Goal: Transaction & Acquisition: Purchase product/service

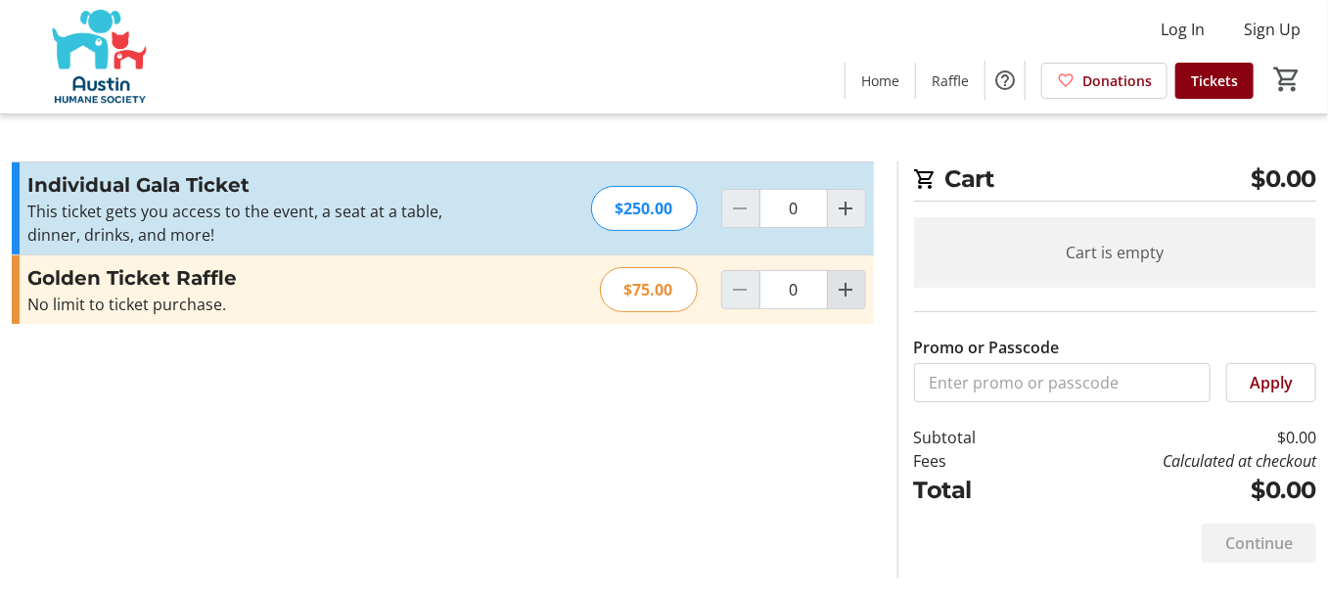
click at [846, 277] on span "Increment by one" at bounding box center [846, 289] width 37 height 37
type input "1"
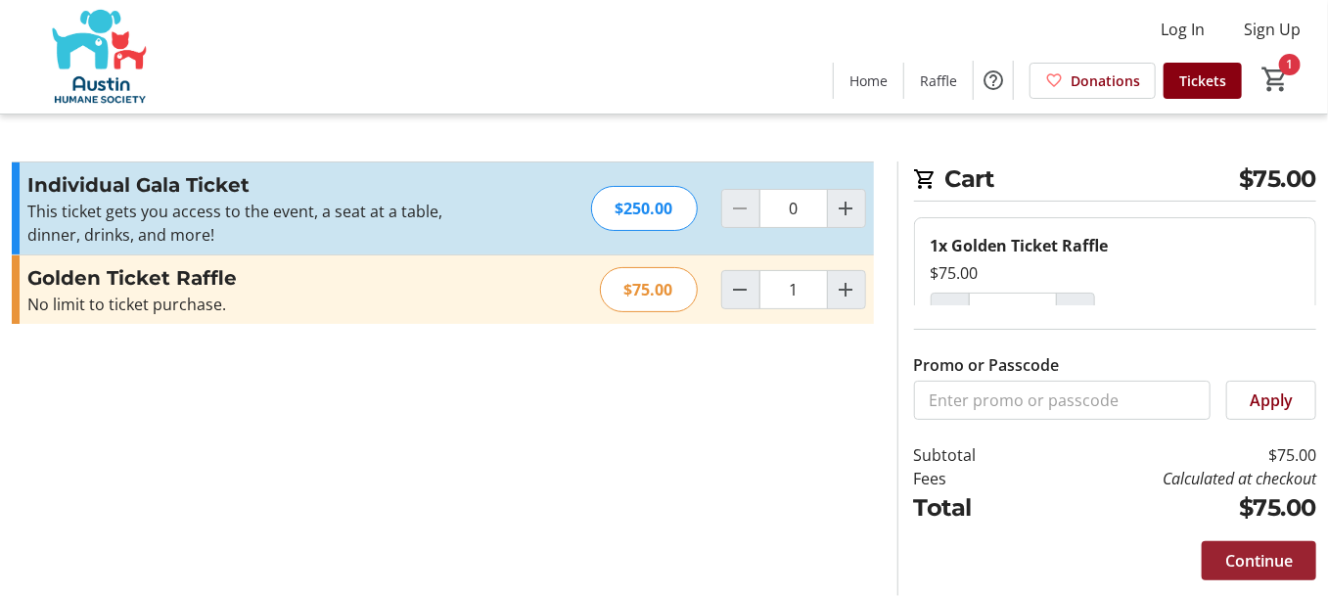
click at [1261, 550] on span "Continue" at bounding box center [1259, 560] width 68 height 23
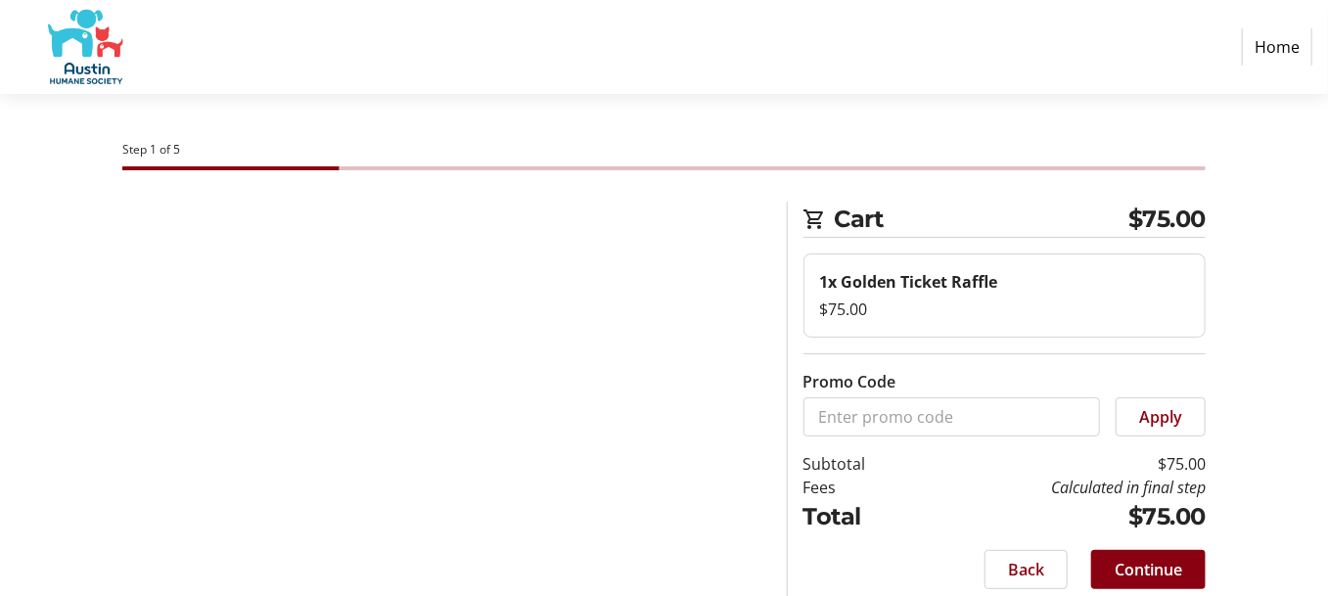
select select "US"
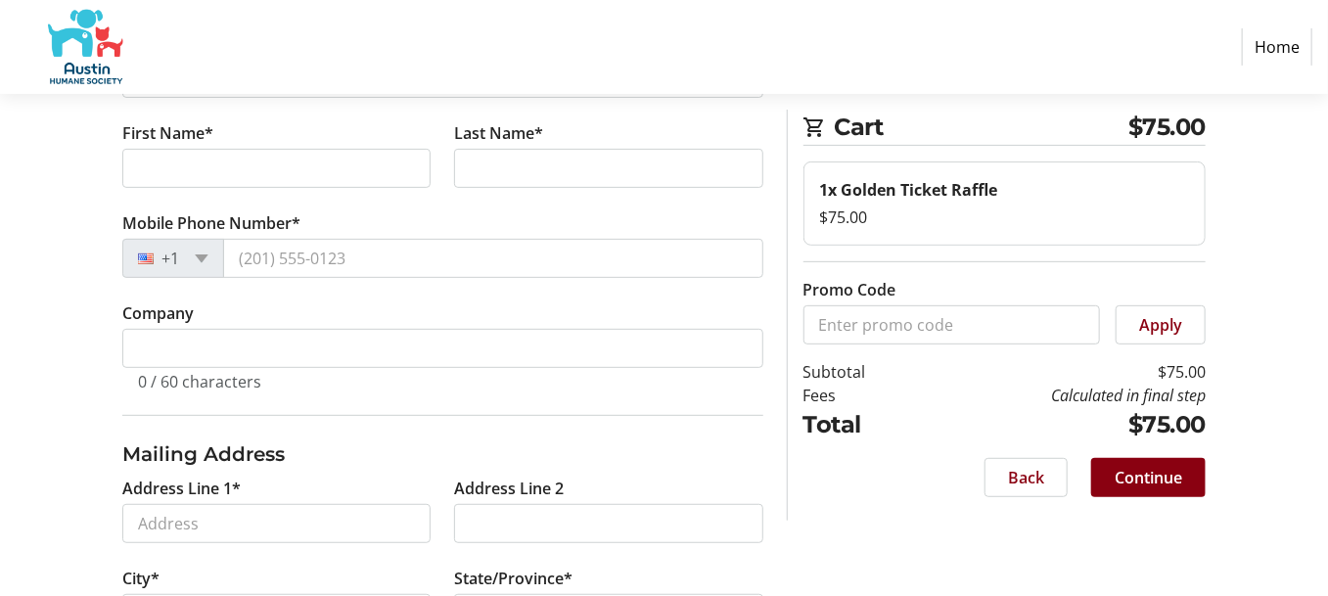
scroll to position [206, 0]
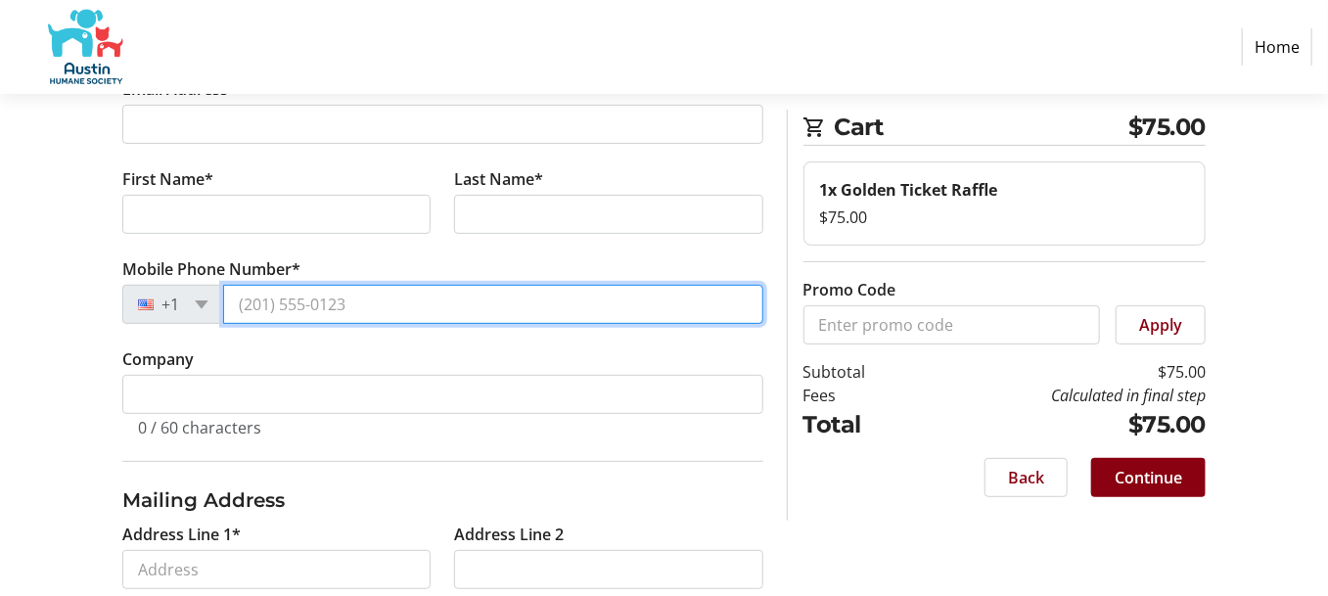
click at [410, 300] on input "Mobile Phone Number*" at bounding box center [493, 304] width 540 height 39
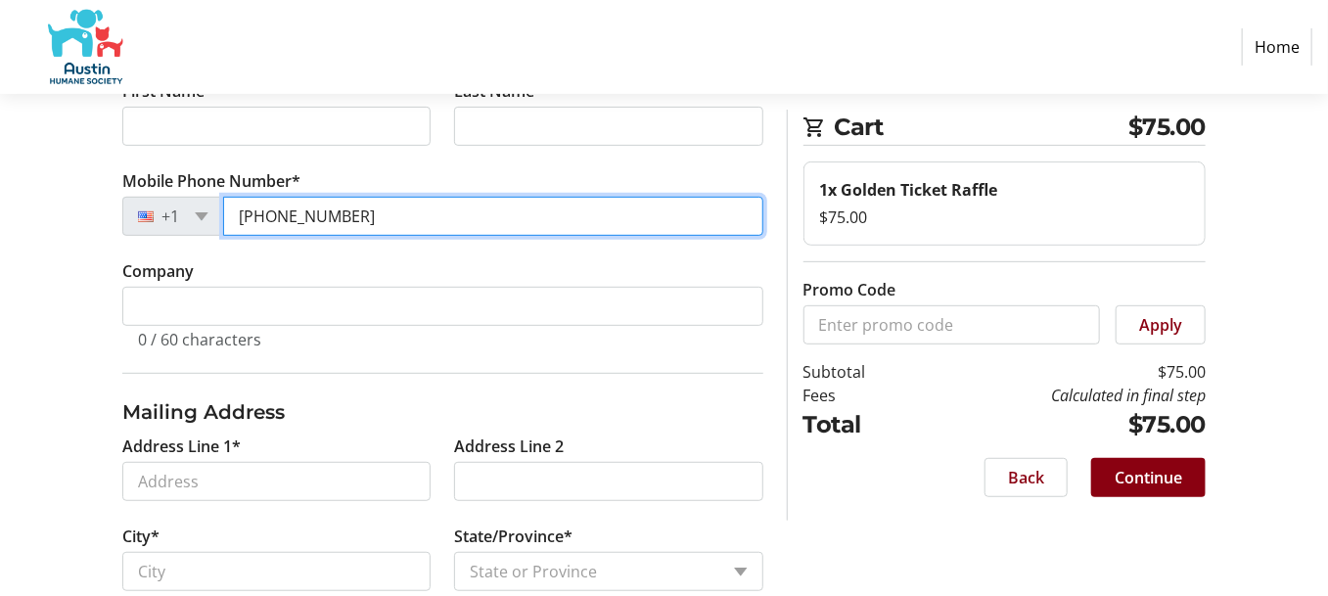
scroll to position [309, 0]
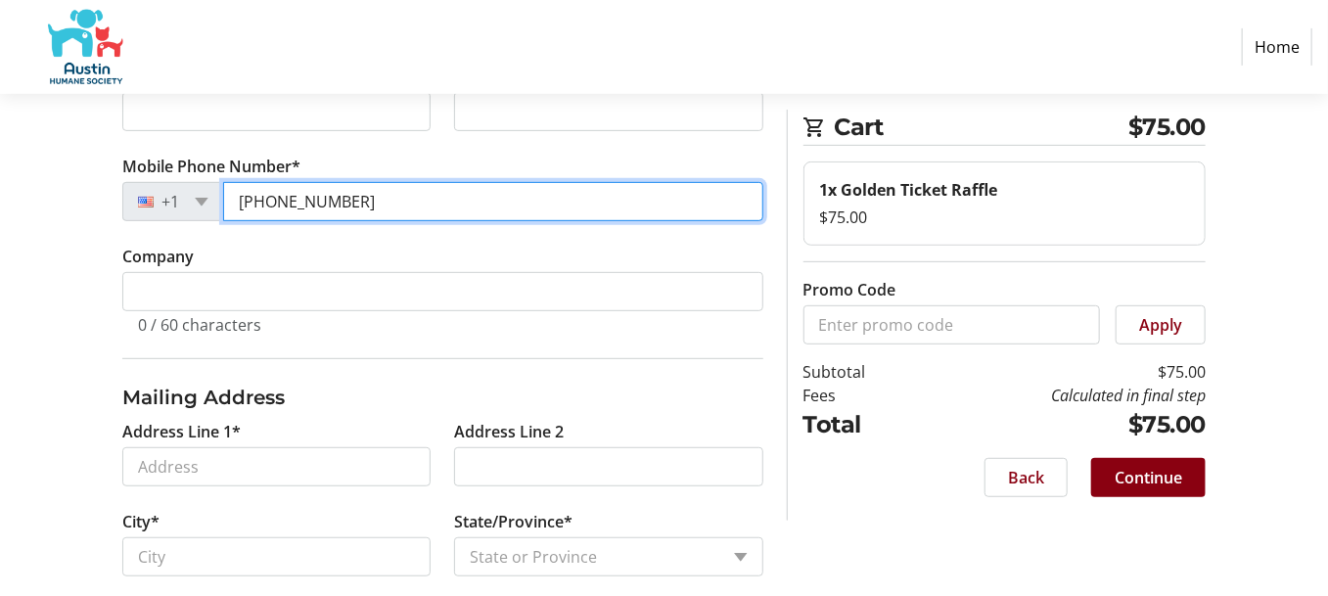
type input "[PHONE_NUMBER]"
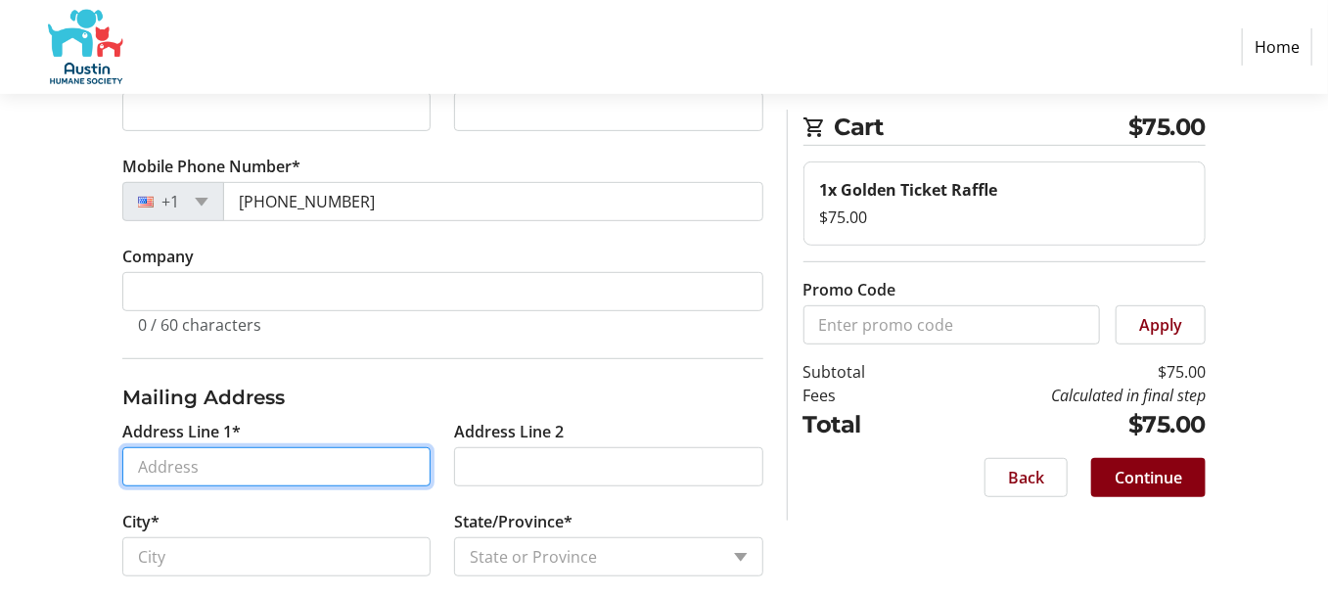
click at [256, 458] on input "Address Line 1*" at bounding box center [276, 466] width 308 height 39
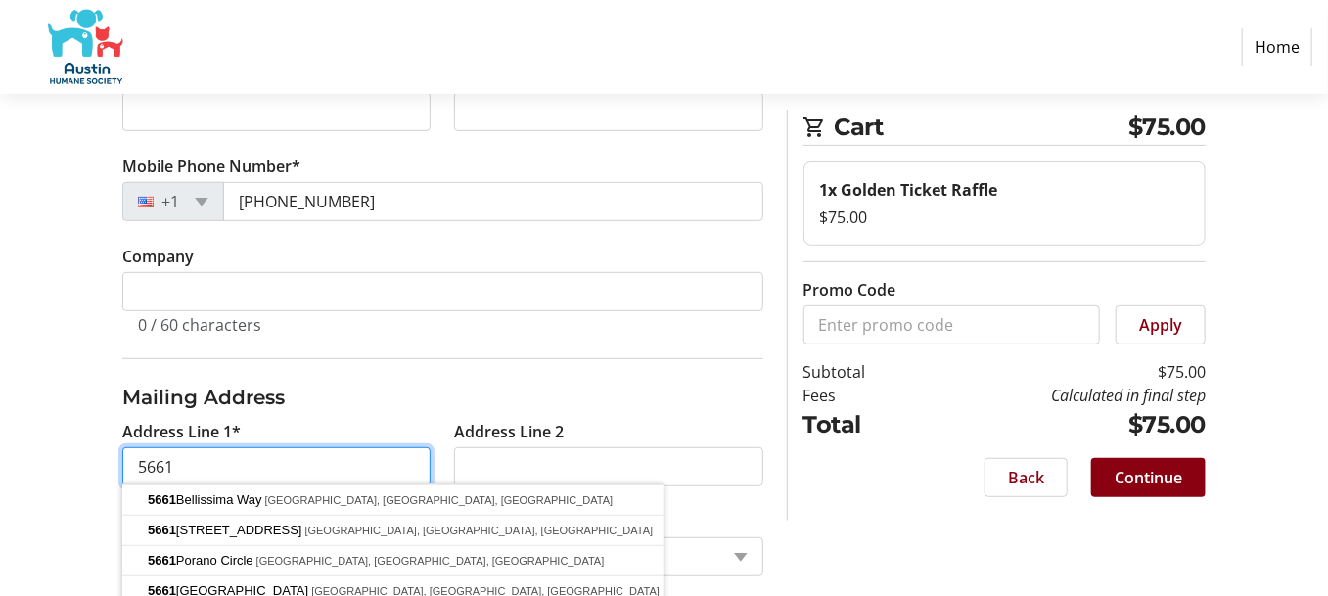
type input "5661"
type input "[EMAIL_ADDRESS][DOMAIN_NAME]"
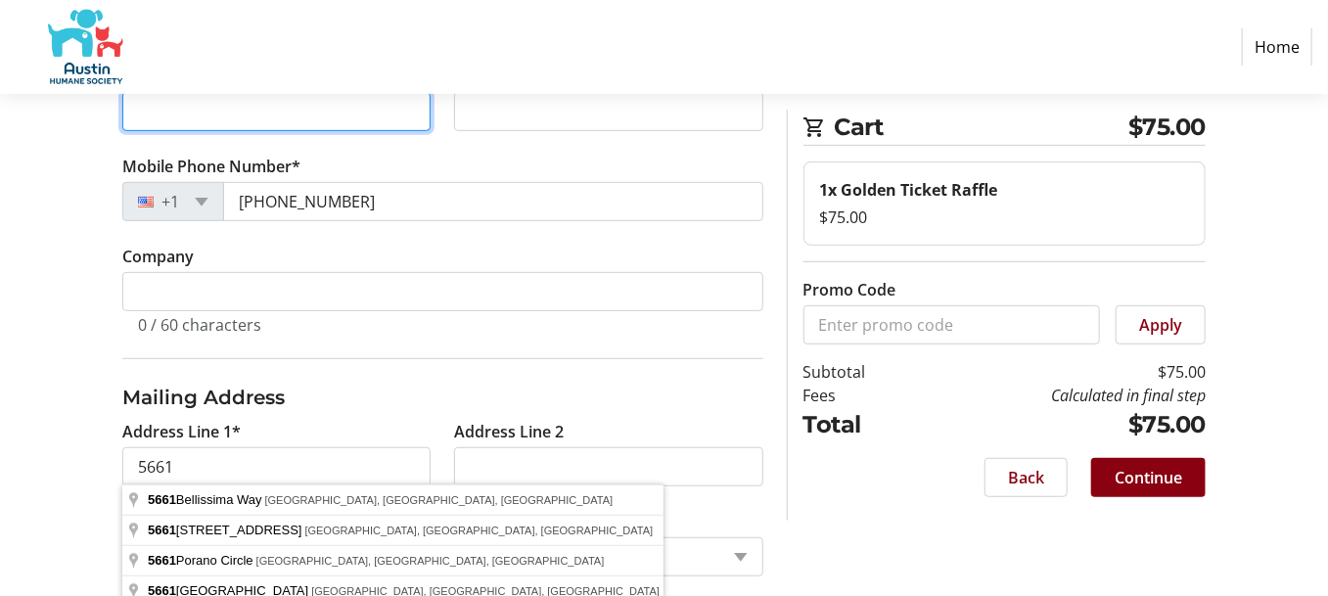
type input "[PERSON_NAME]"
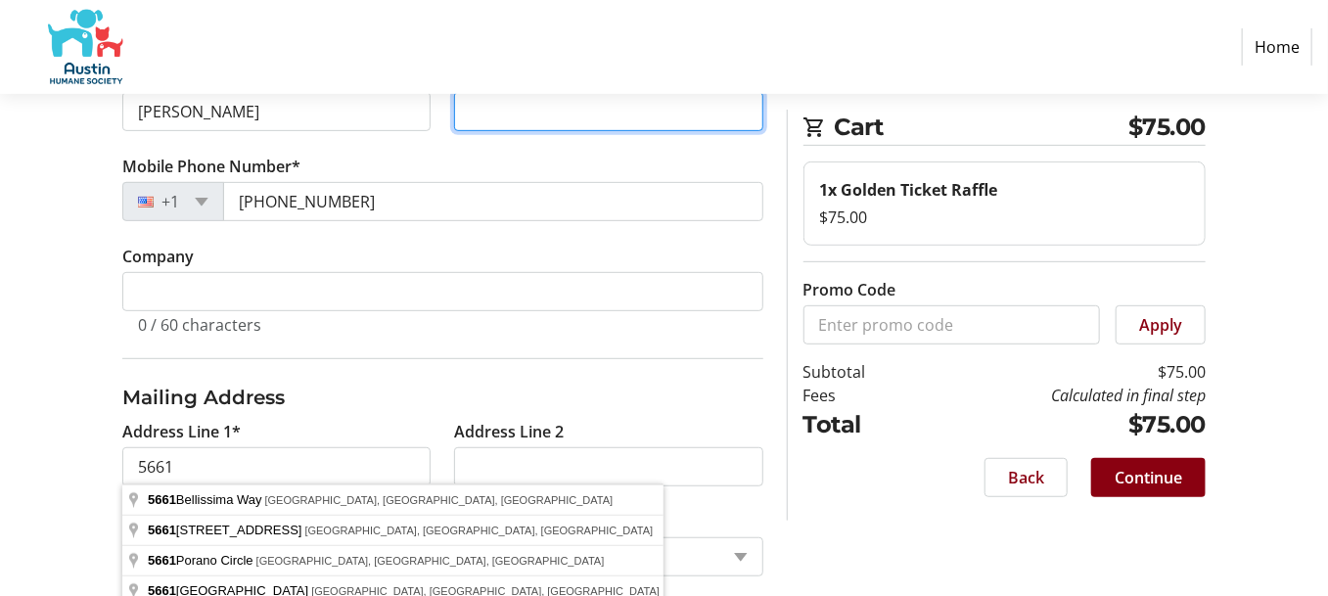
type input "[PERSON_NAME]"
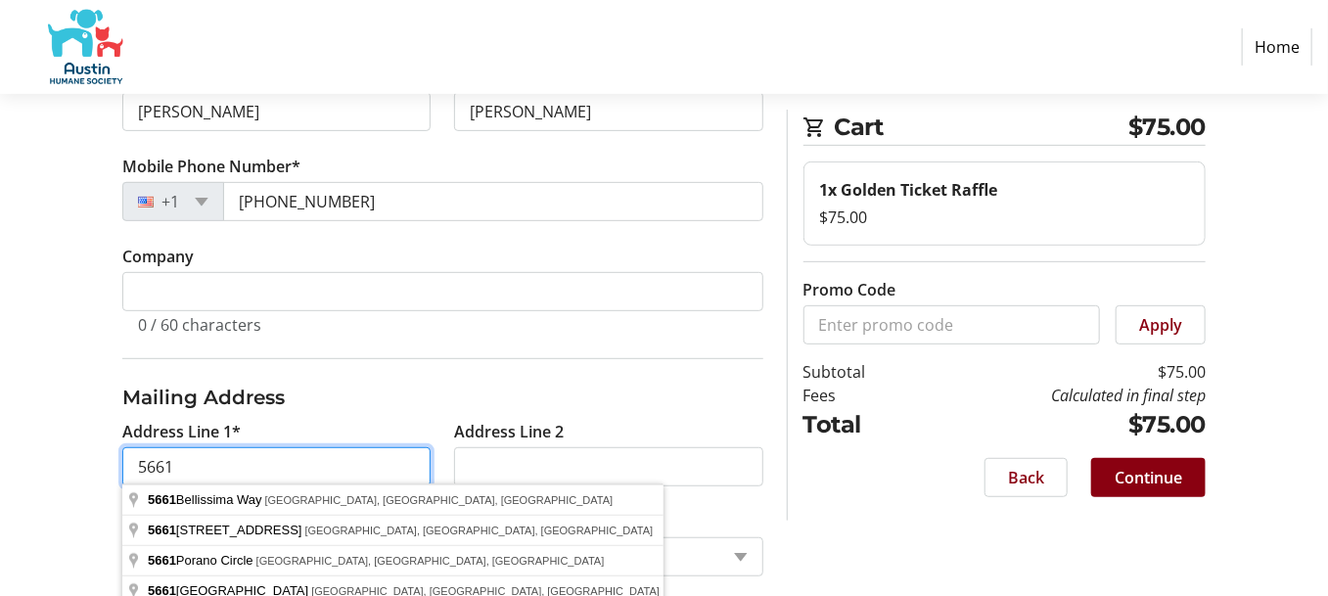
type input "5661 PORANO CIR"
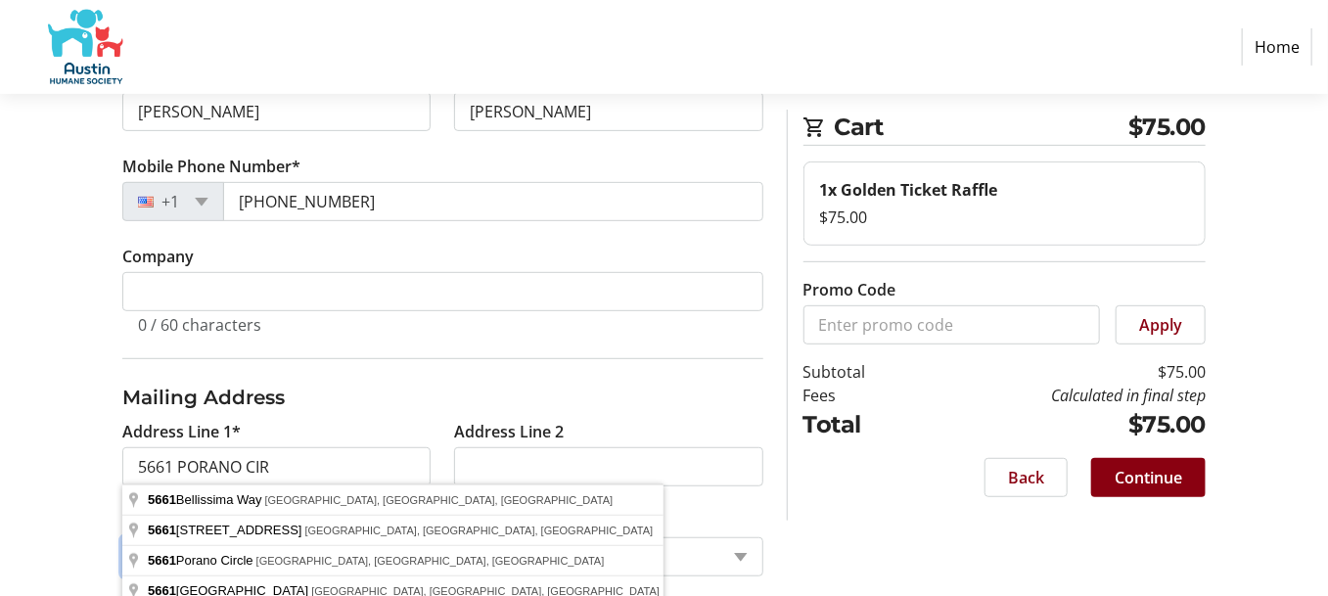
type input "ROUND ROCK"
select select "[GEOGRAPHIC_DATA]"
type input "78665-2103"
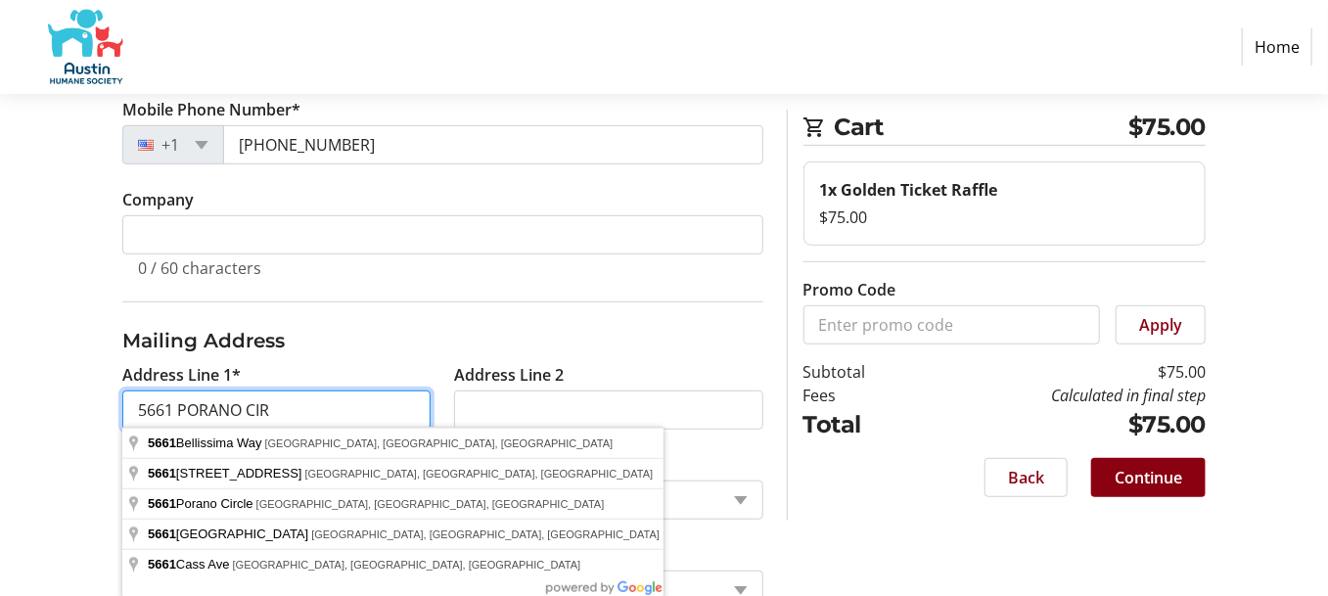
scroll to position [413, 0]
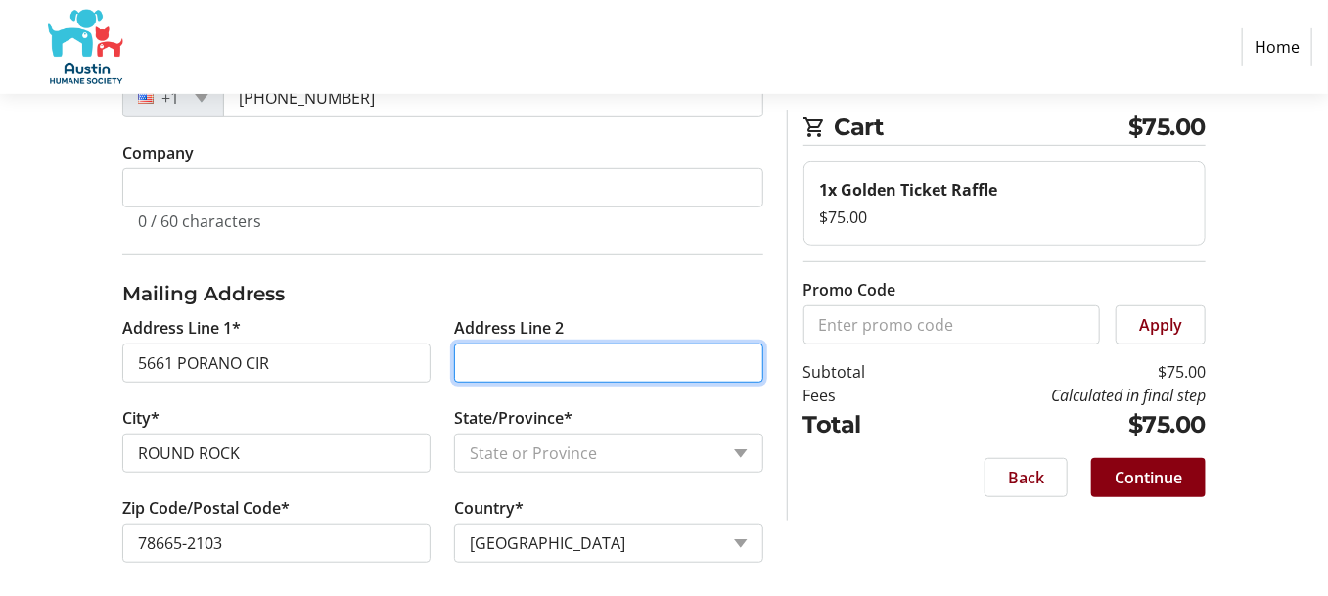
click at [577, 361] on input "Address Line 2" at bounding box center [608, 362] width 308 height 39
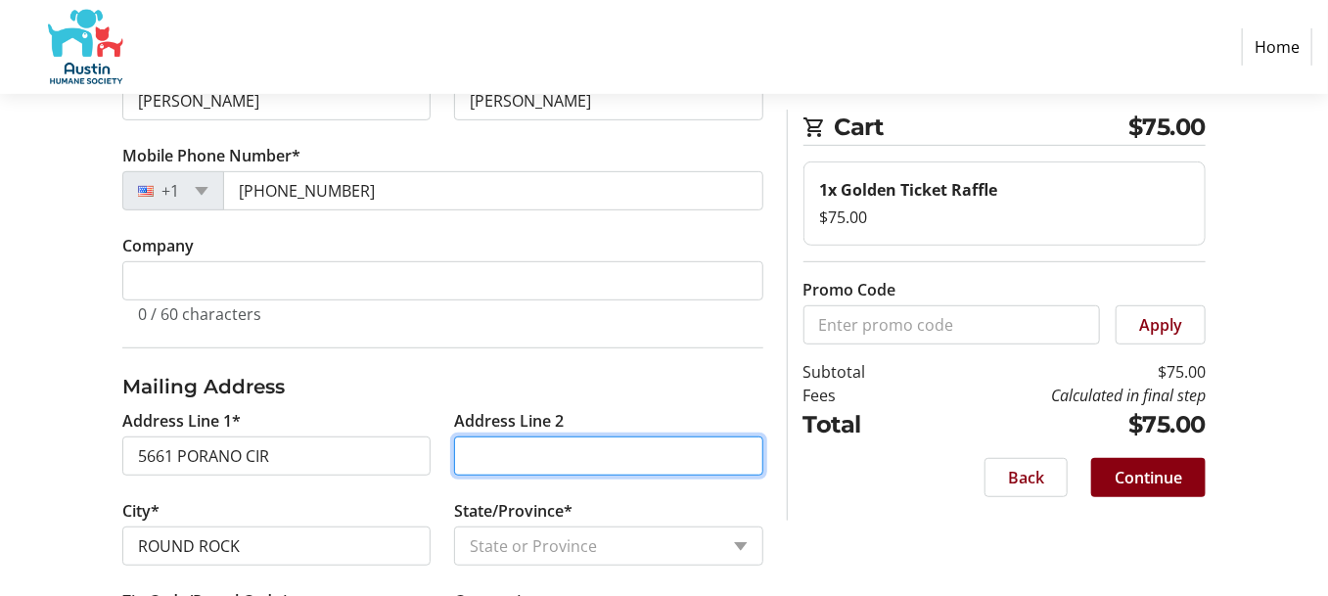
scroll to position [423, 0]
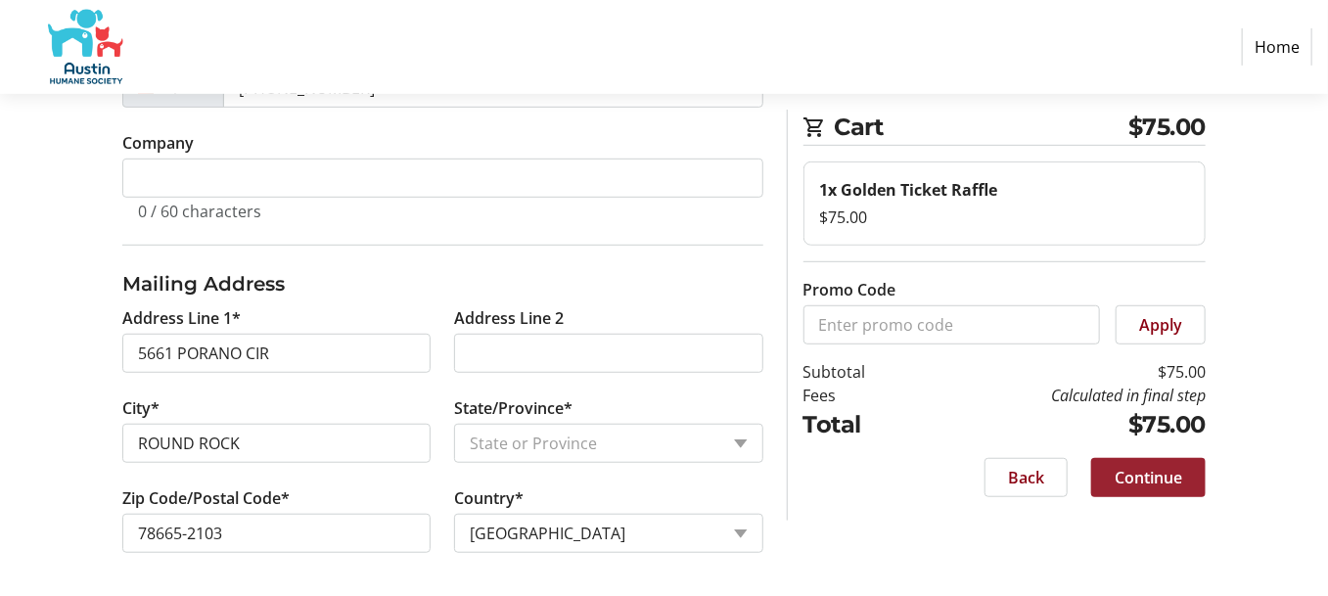
click at [1150, 467] on span "Continue" at bounding box center [1148, 477] width 68 height 23
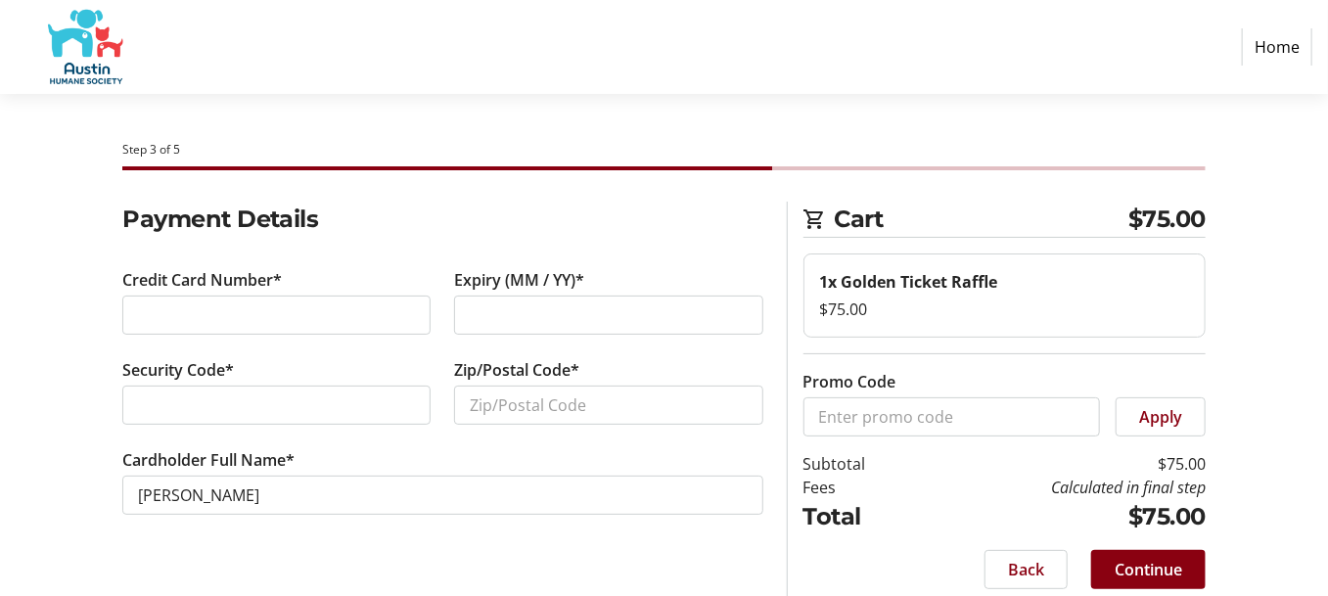
scroll to position [15, 0]
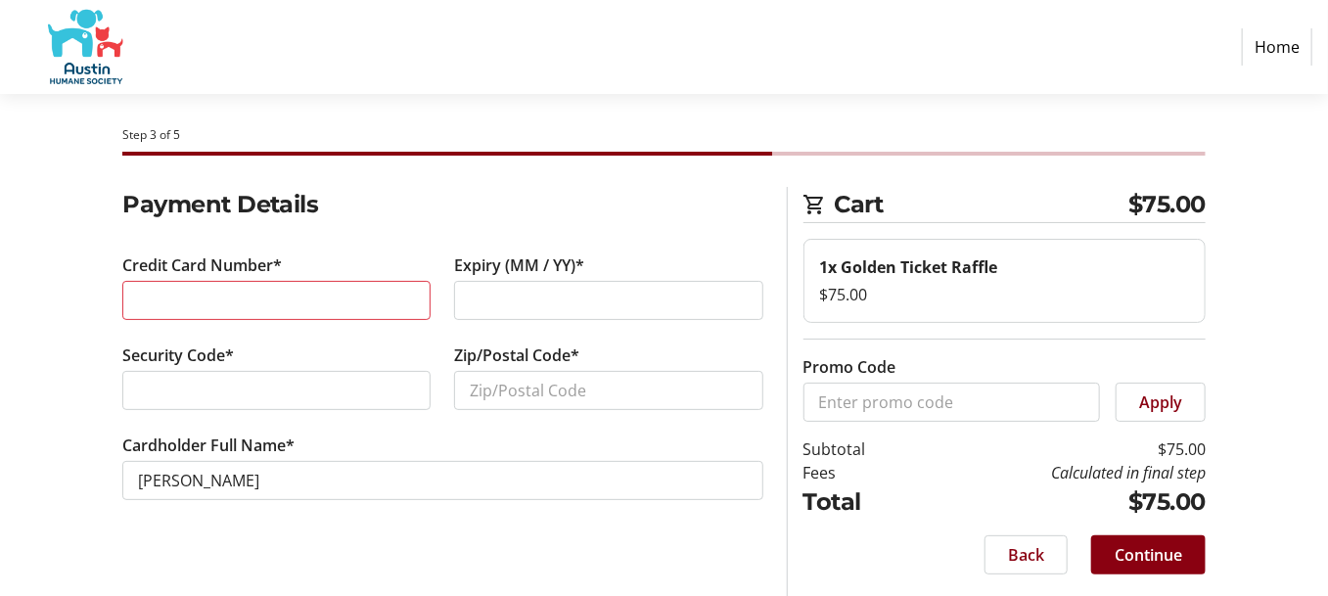
click at [359, 216] on h2 "Payment Details" at bounding box center [442, 204] width 641 height 35
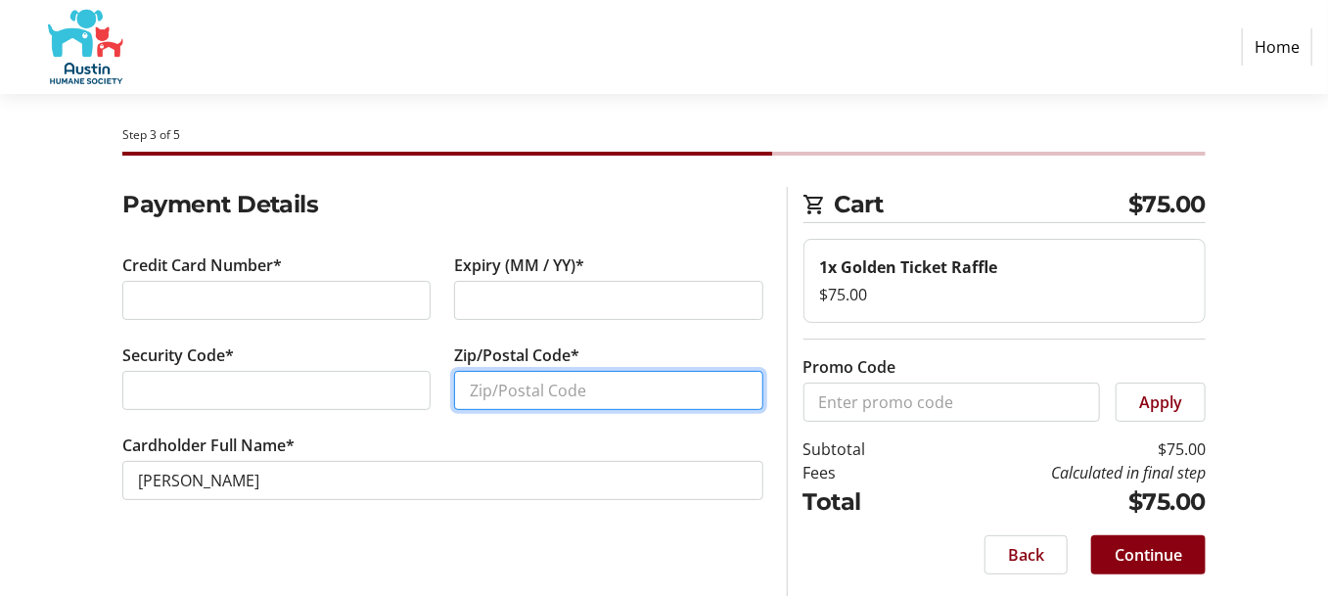
click at [568, 394] on input "Zip/Postal Code*" at bounding box center [608, 390] width 308 height 39
type input "78665"
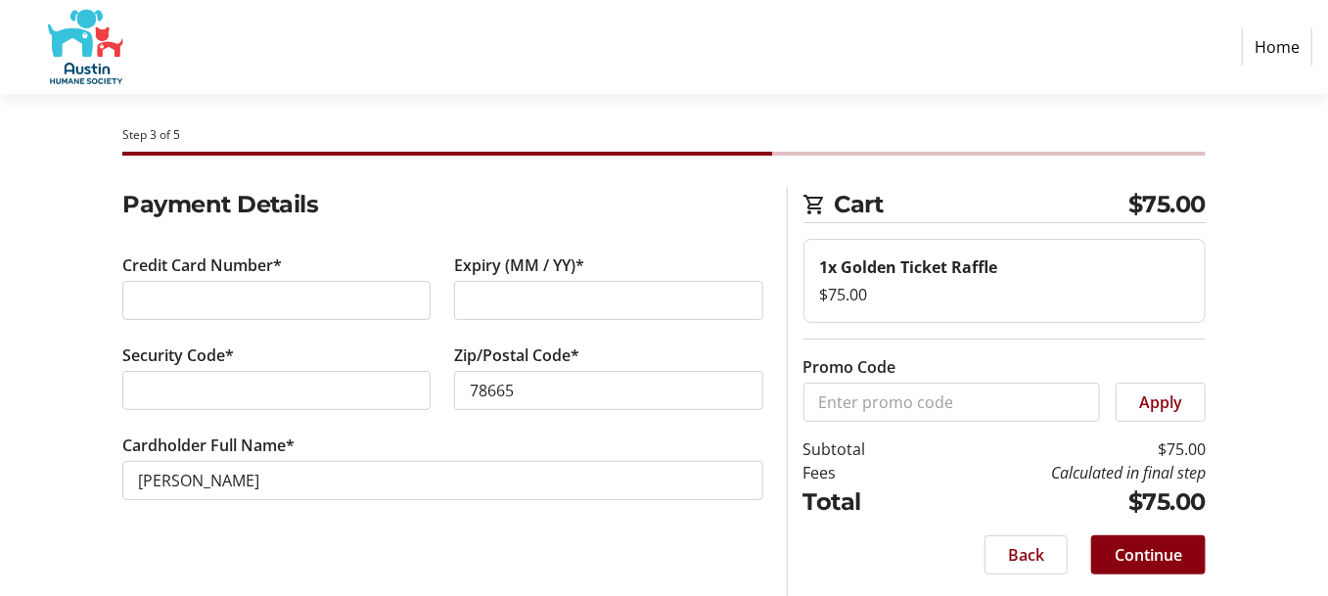
click at [614, 517] on tr-form-field "Cardholder Full Name* [PERSON_NAME]" at bounding box center [442, 478] width 641 height 90
click at [1159, 557] on span "Continue" at bounding box center [1148, 554] width 68 height 23
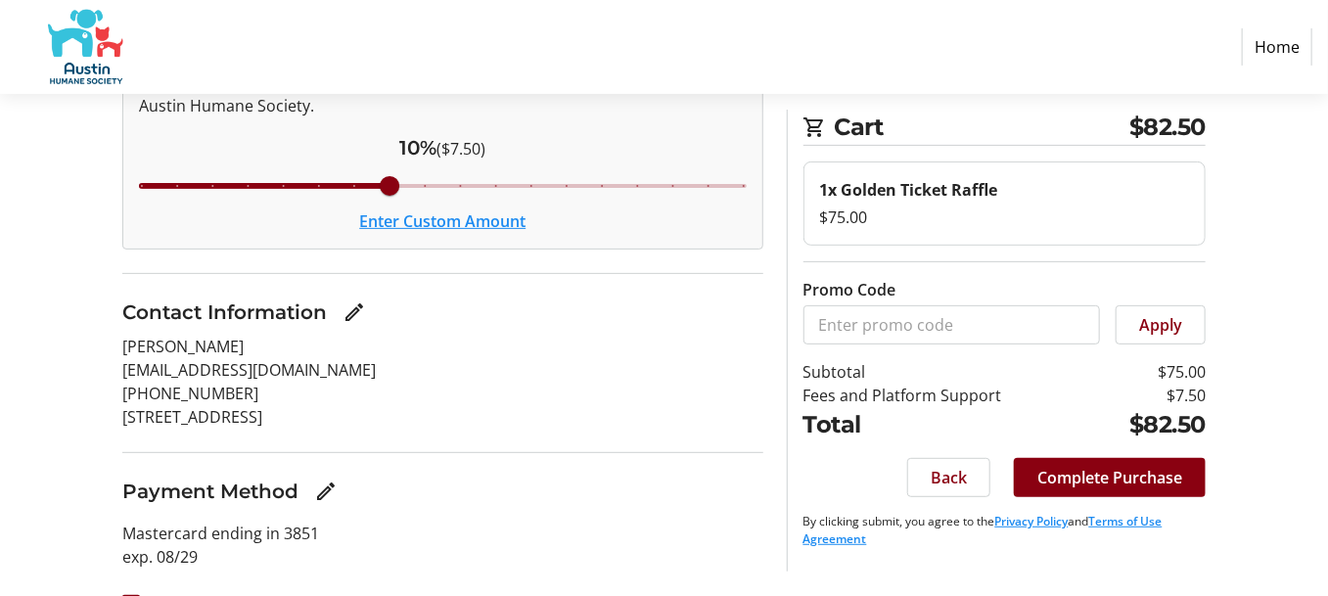
scroll to position [103, 0]
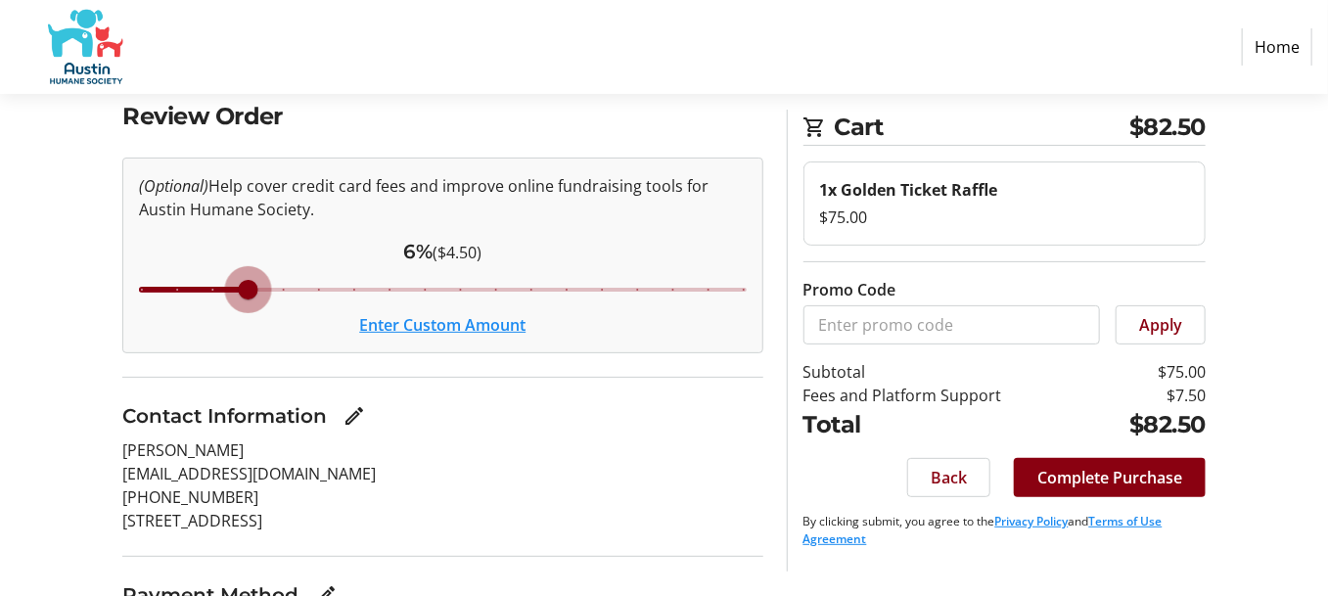
drag, startPoint x: 393, startPoint y: 284, endPoint x: 252, endPoint y: 284, distance: 140.9
type input "6"
click at [252, 284] on input "Cover fees percentage" at bounding box center [442, 289] width 649 height 43
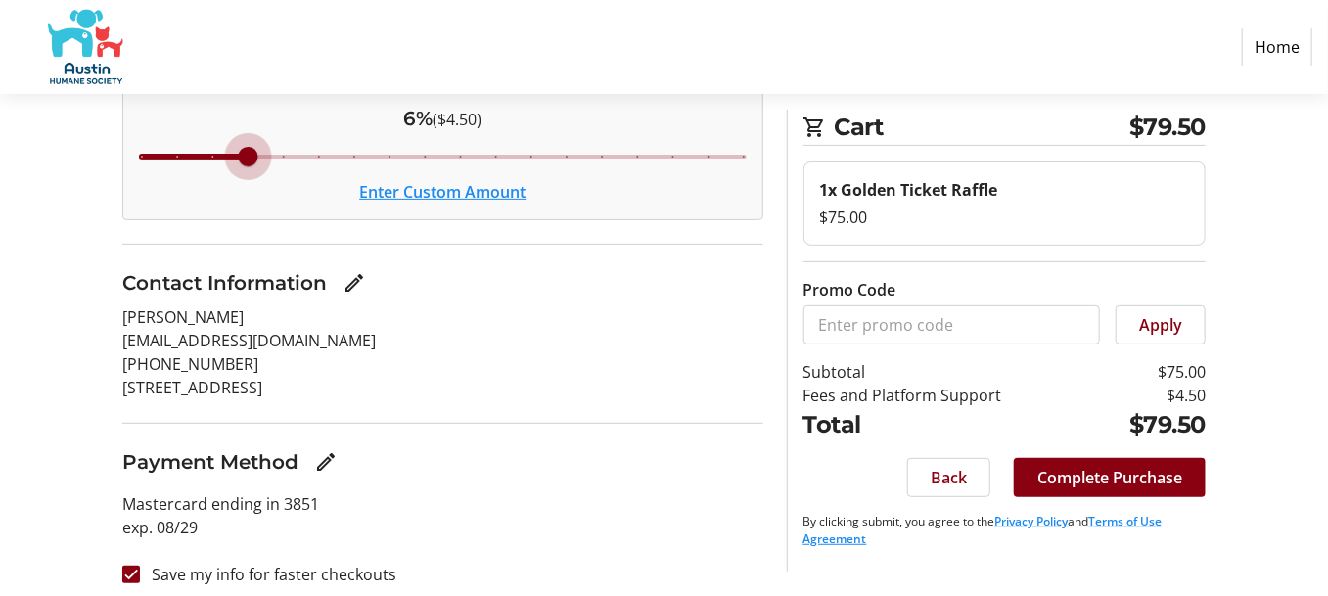
scroll to position [249, 0]
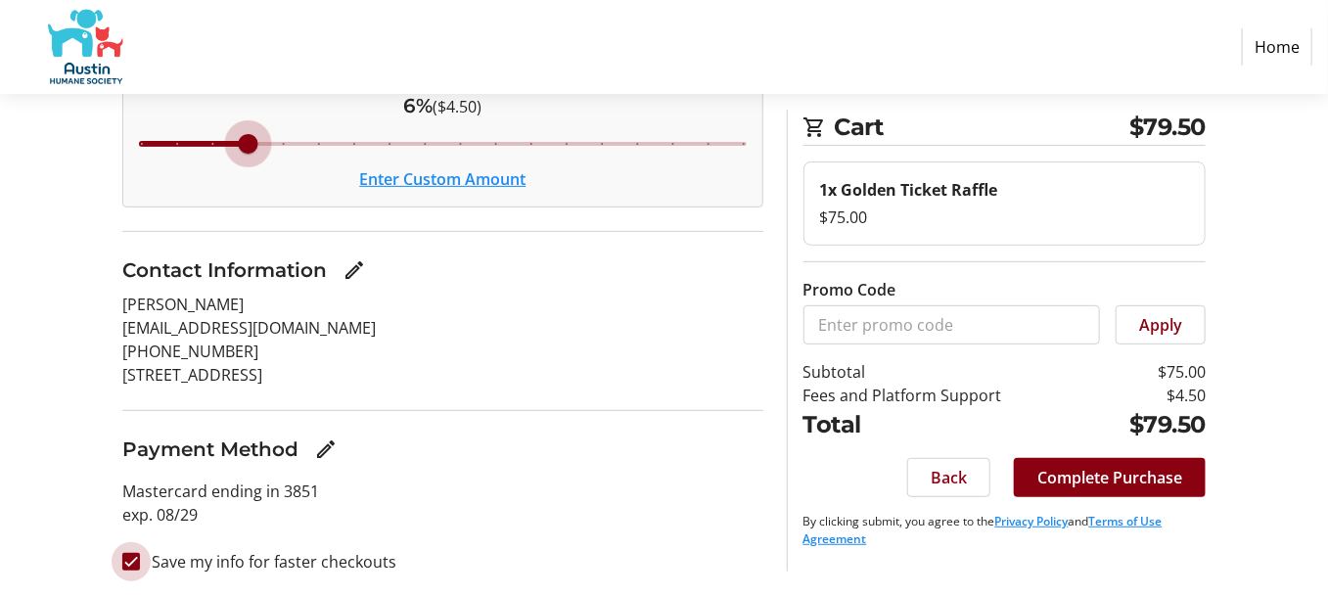
click at [130, 560] on input "Save my info for faster checkouts" at bounding box center [131, 562] width 18 height 18
checkbox input "false"
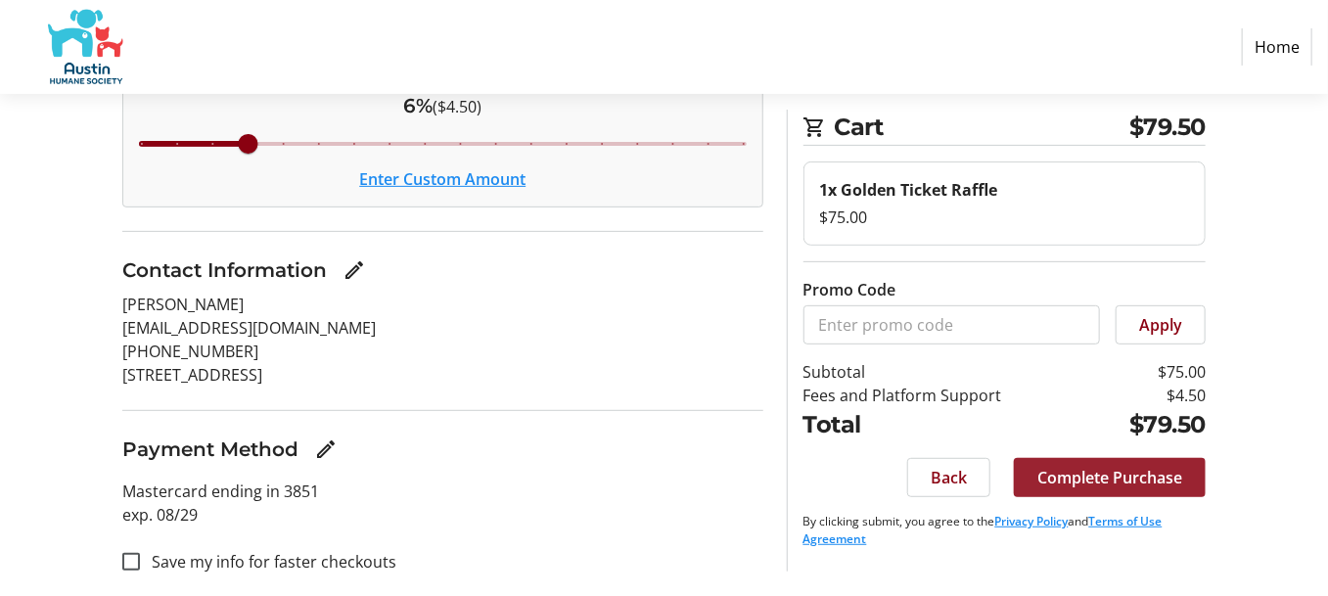
click at [1062, 467] on span "Complete Purchase" at bounding box center [1109, 477] width 145 height 23
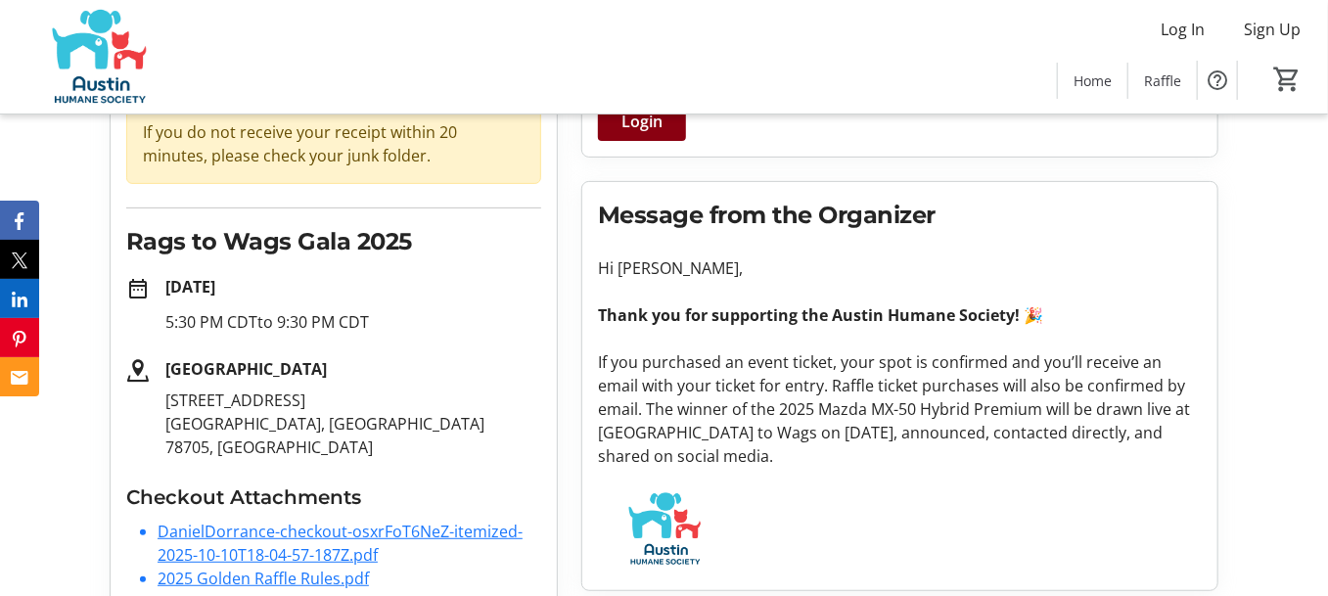
scroll to position [240, 0]
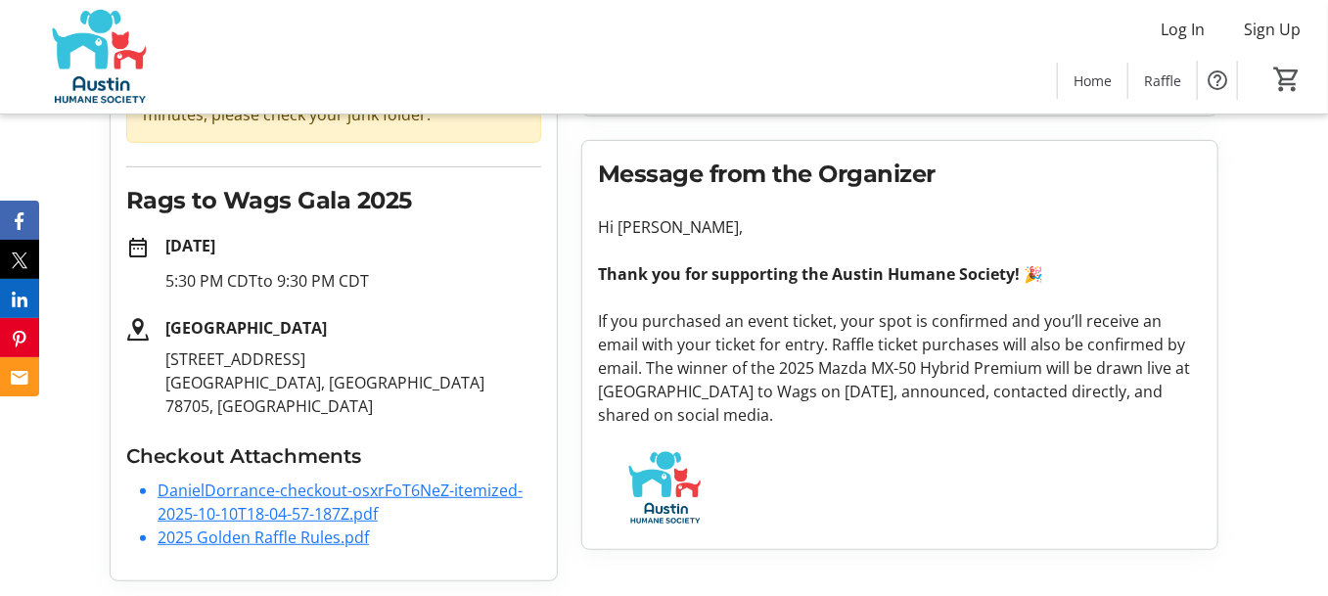
click at [270, 495] on link "DanielDorrance-checkout-osxrFoT6NeZ-itemized-2025-10-10T18-04-57-187Z.pdf" at bounding box center [340, 501] width 365 height 45
